Goal: Navigation & Orientation: Find specific page/section

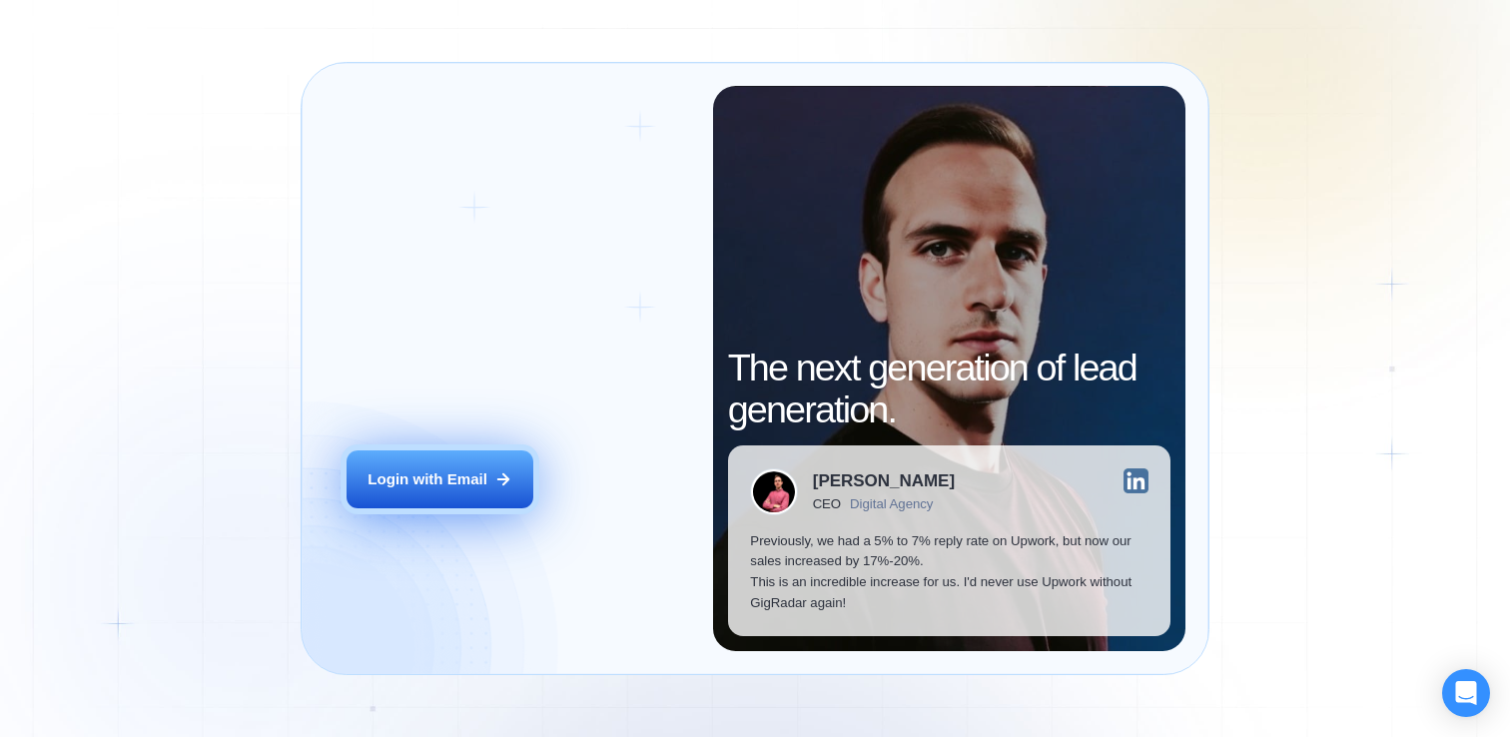
click at [484, 484] on div "Login with Email" at bounding box center [427, 479] width 120 height 21
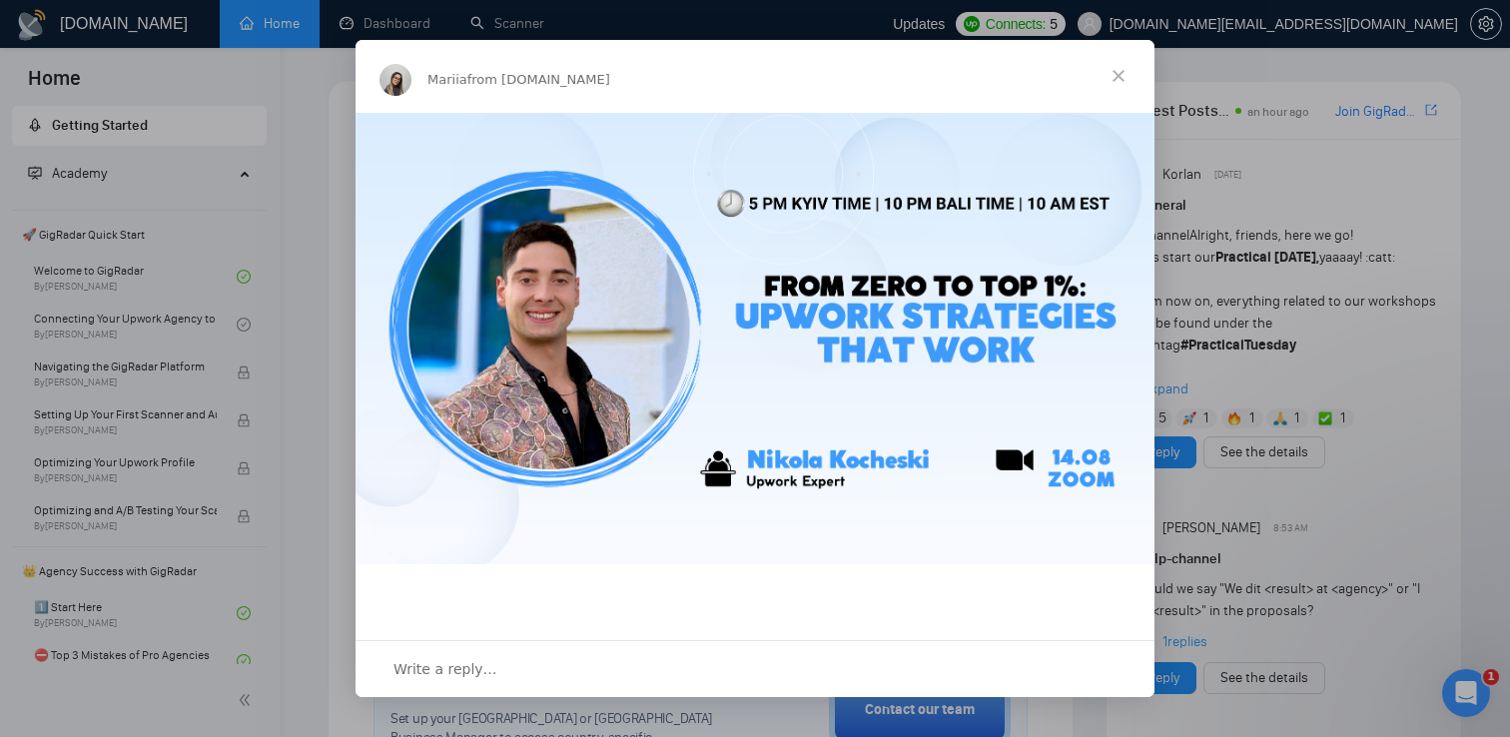
click at [1111, 67] on span "Close" at bounding box center [1118, 76] width 72 height 72
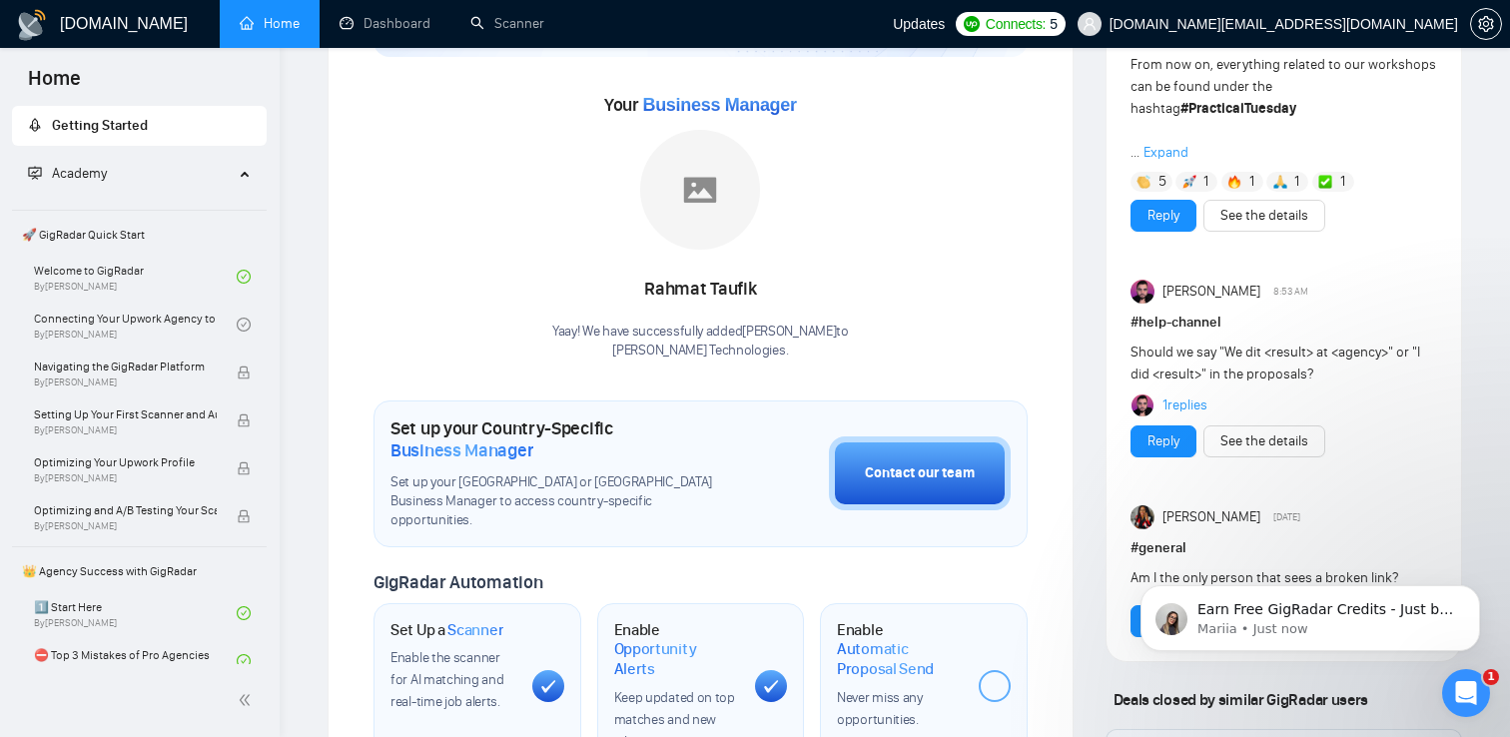
scroll to position [245, 0]
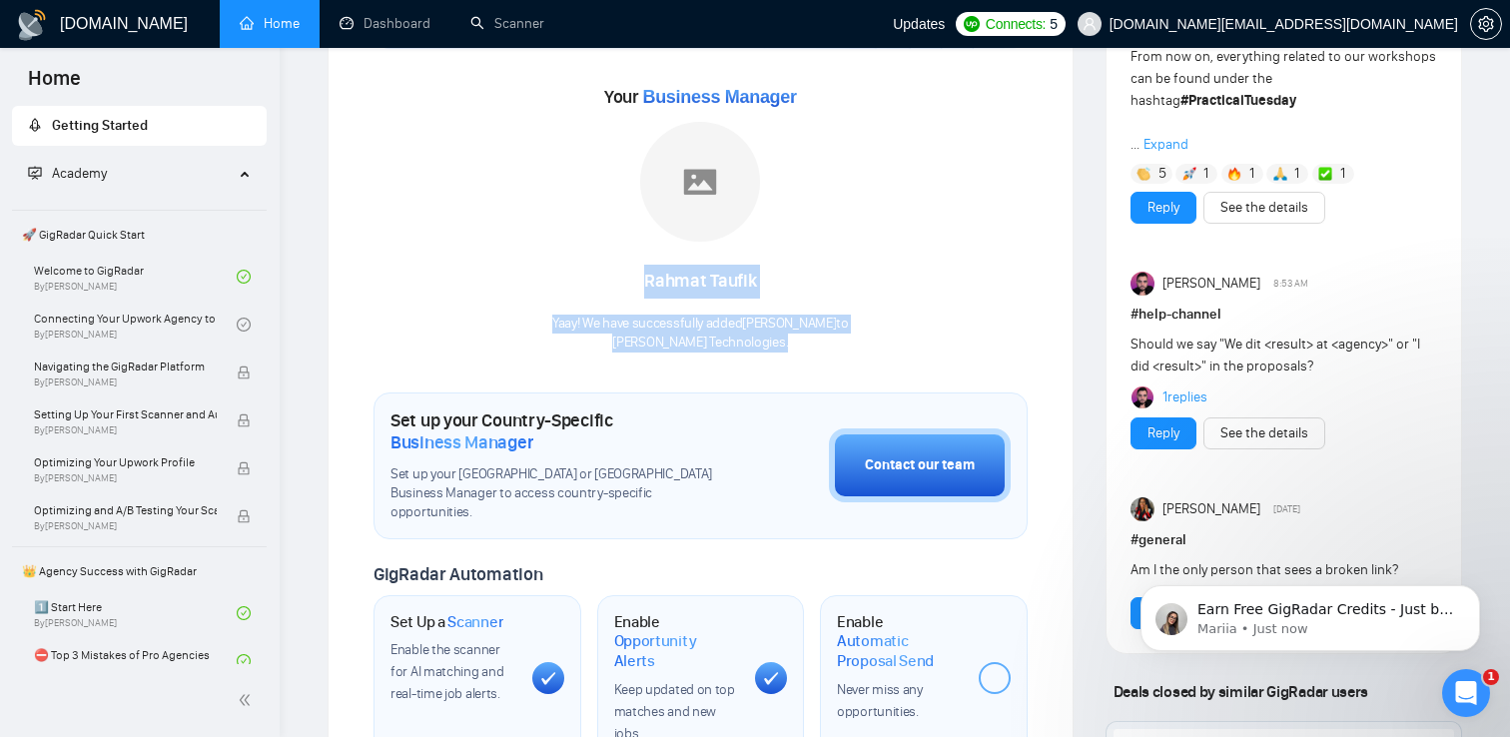
drag, startPoint x: 627, startPoint y: 281, endPoint x: 765, endPoint y: 355, distance: 156.8
click at [765, 355] on div "Welcome to GigRadar We're excited to have you on board. Get ready to streamline…" at bounding box center [700, 542] width 654 height 1323
click at [765, 355] on img "button" at bounding box center [765, 364] width 22 height 22
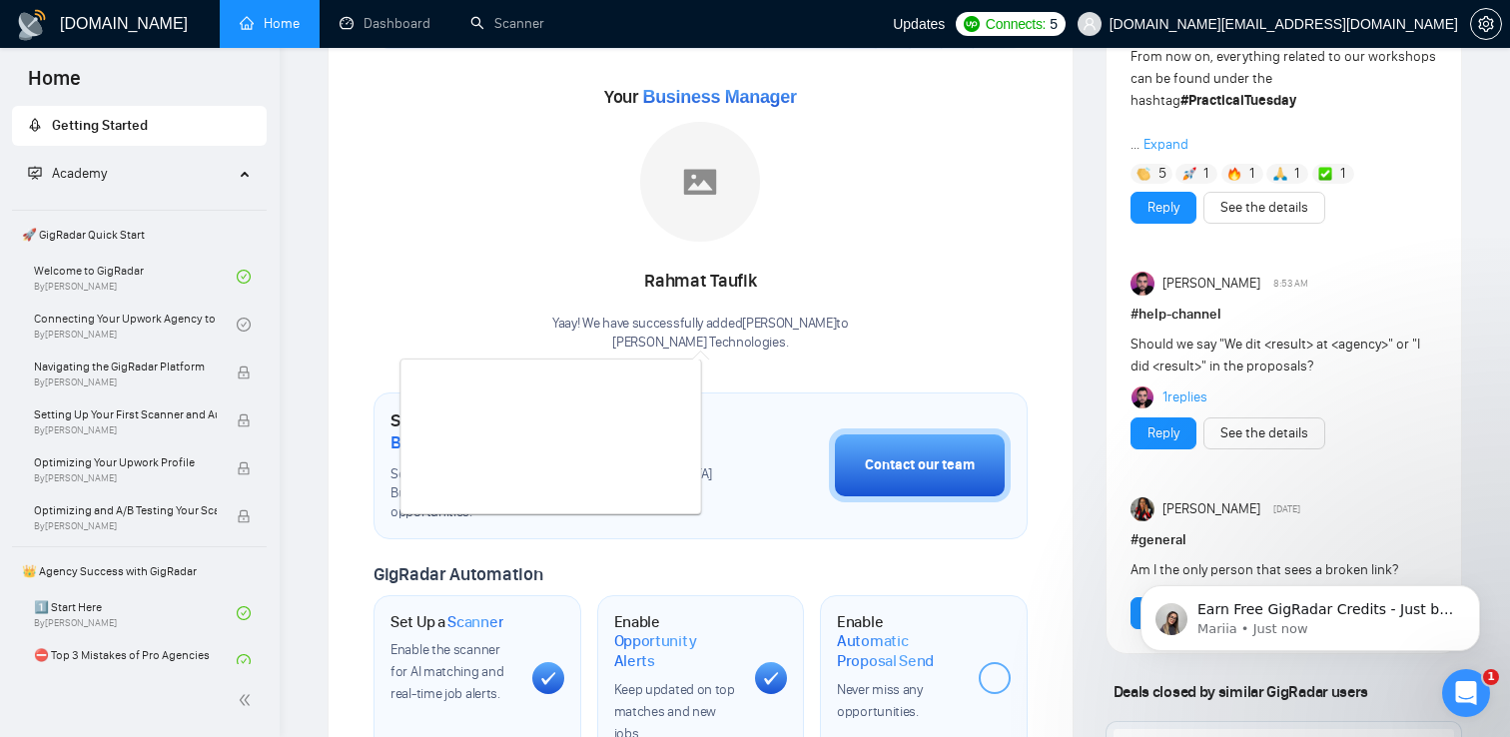
click at [766, 323] on div "Yaay! We have successfully added [PERSON_NAME] to [PERSON_NAME] Technologies ." at bounding box center [700, 334] width 297 height 38
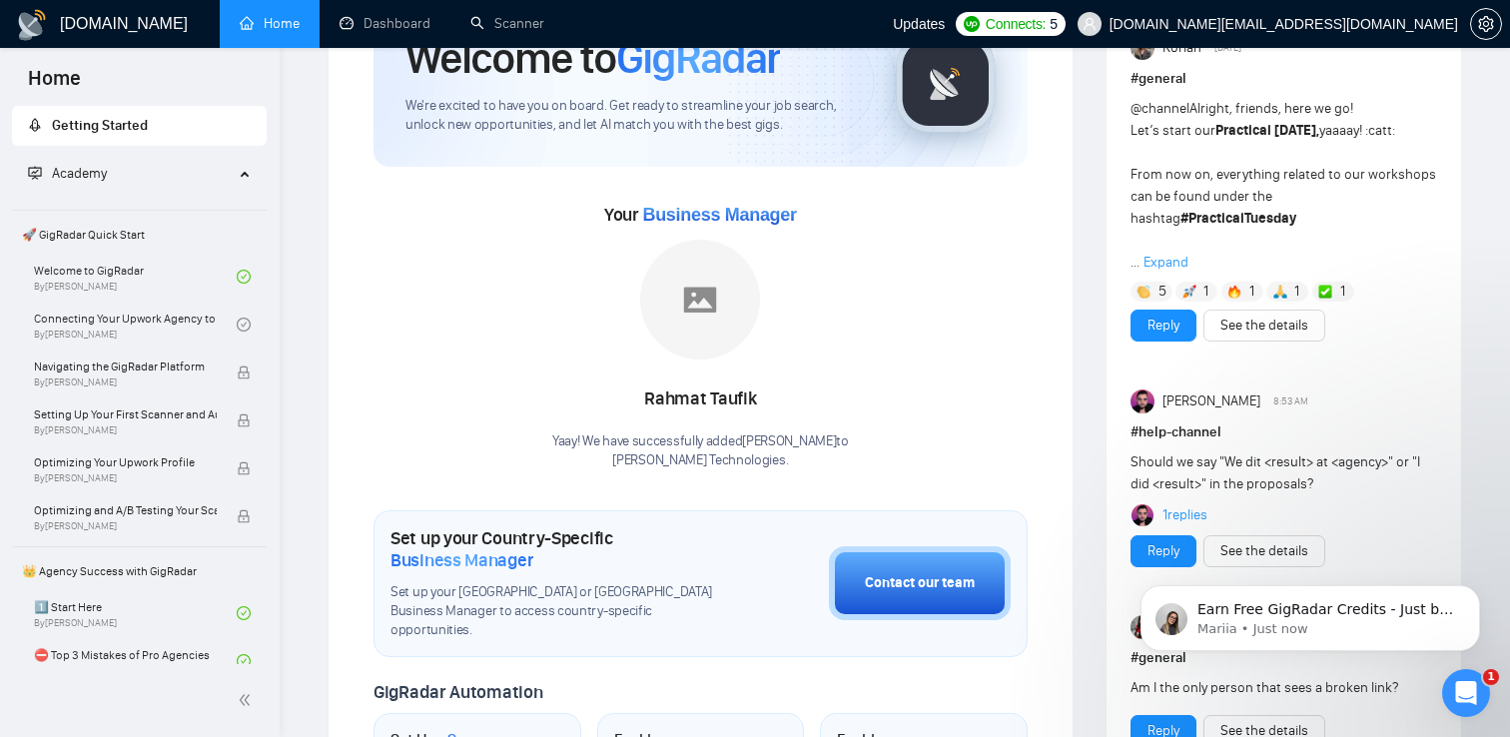
scroll to position [124, 0]
